Goal: Find specific page/section

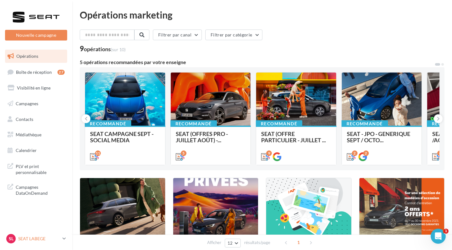
click at [51, 237] on p "SEAT LABEGE" at bounding box center [39, 239] width 42 height 6
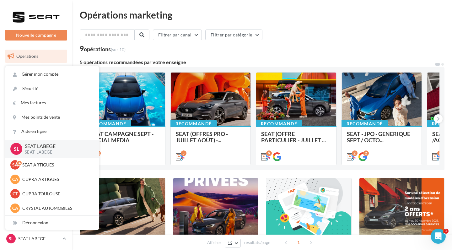
click at [177, 45] on div "Filtrer par canal Filtrer par catégorie 9 opérations (sur 10)" at bounding box center [262, 41] width 365 height 23
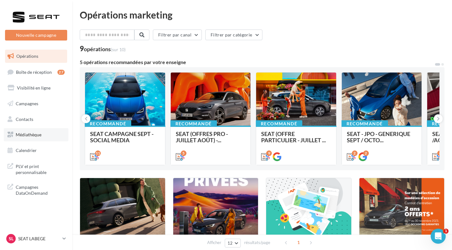
click at [38, 132] on span "Médiathèque" at bounding box center [29, 134] width 26 height 5
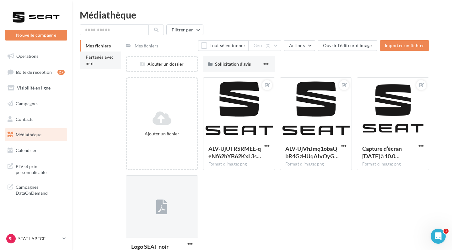
click at [110, 63] on li "Partagés avec moi" at bounding box center [100, 61] width 41 height 18
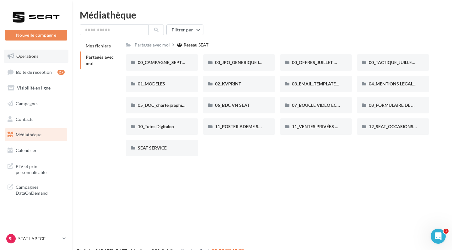
click at [44, 57] on link "Opérations" at bounding box center [36, 56] width 65 height 13
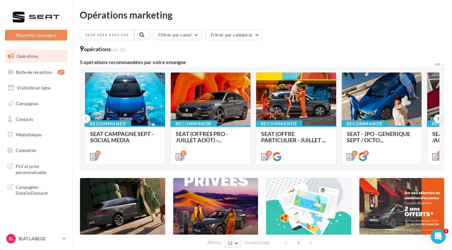
click at [441, 119] on button at bounding box center [438, 118] width 9 height 9
